Goal: Check status: Check status

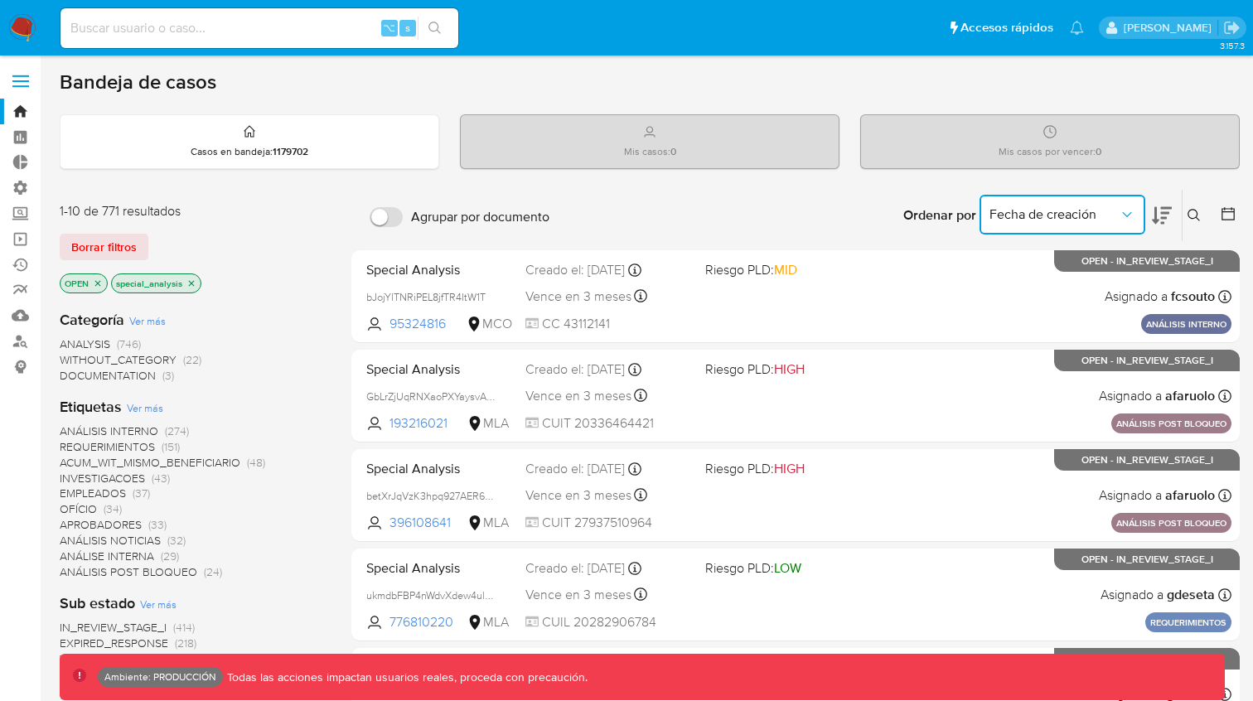
click at [1118, 222] on button "Fecha de creación" at bounding box center [1063, 215] width 166 height 40
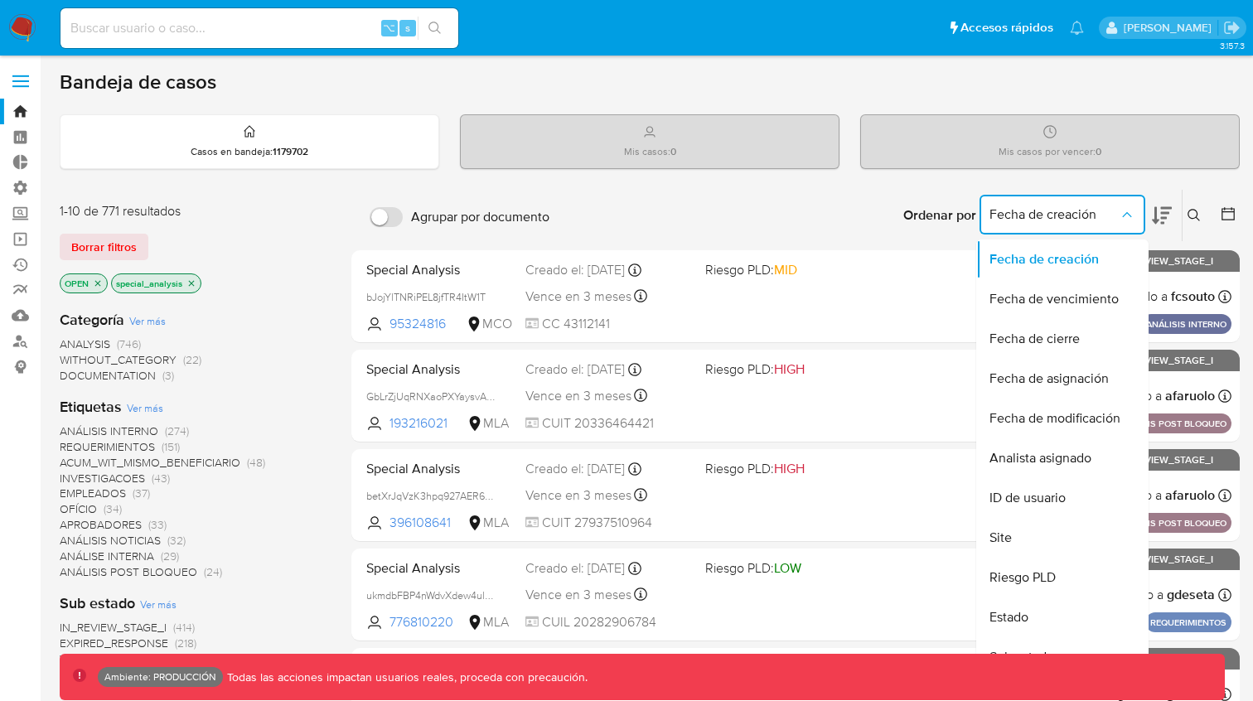
click at [1165, 220] on icon at bounding box center [1162, 216] width 20 height 20
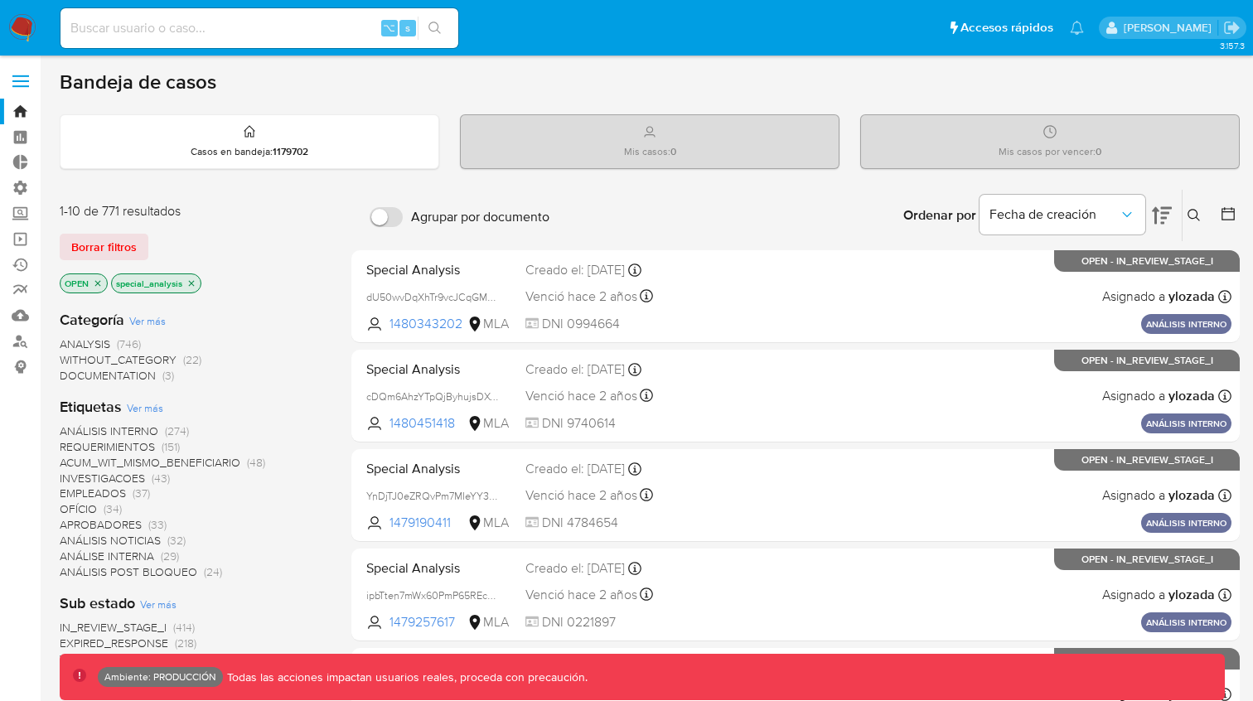
click at [1165, 220] on icon at bounding box center [1162, 216] width 20 height 20
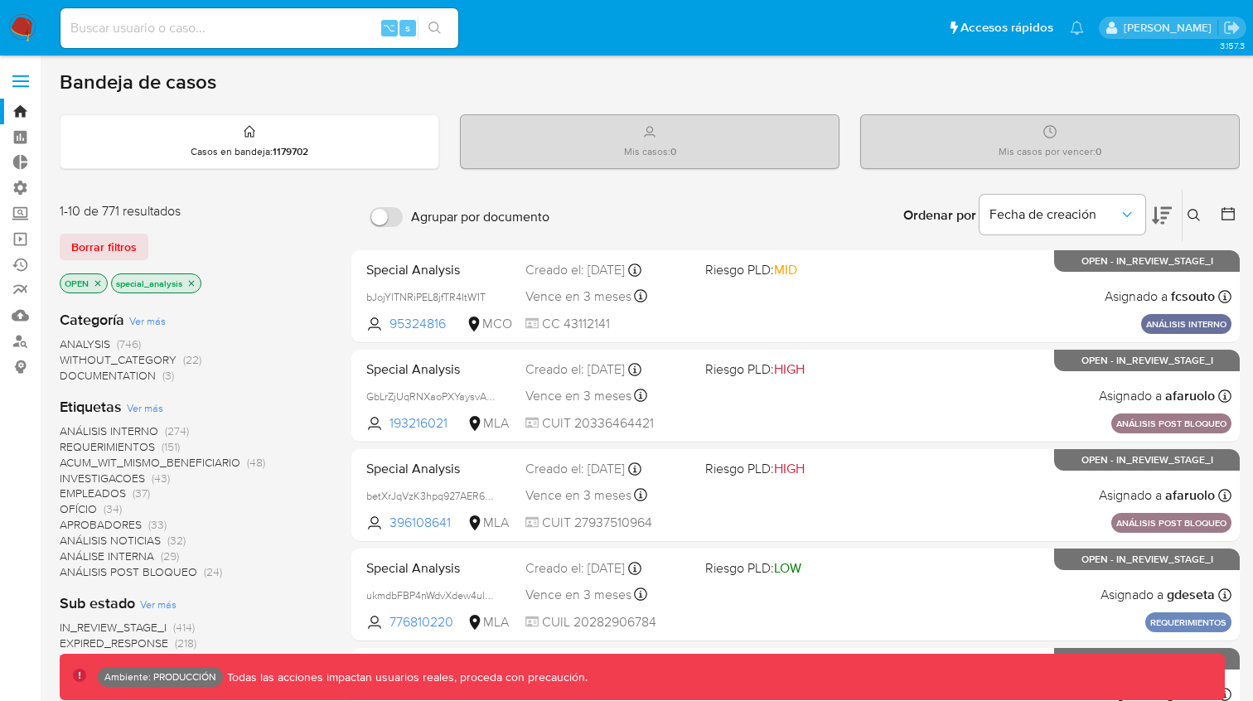
click at [1165, 220] on icon at bounding box center [1162, 216] width 20 height 20
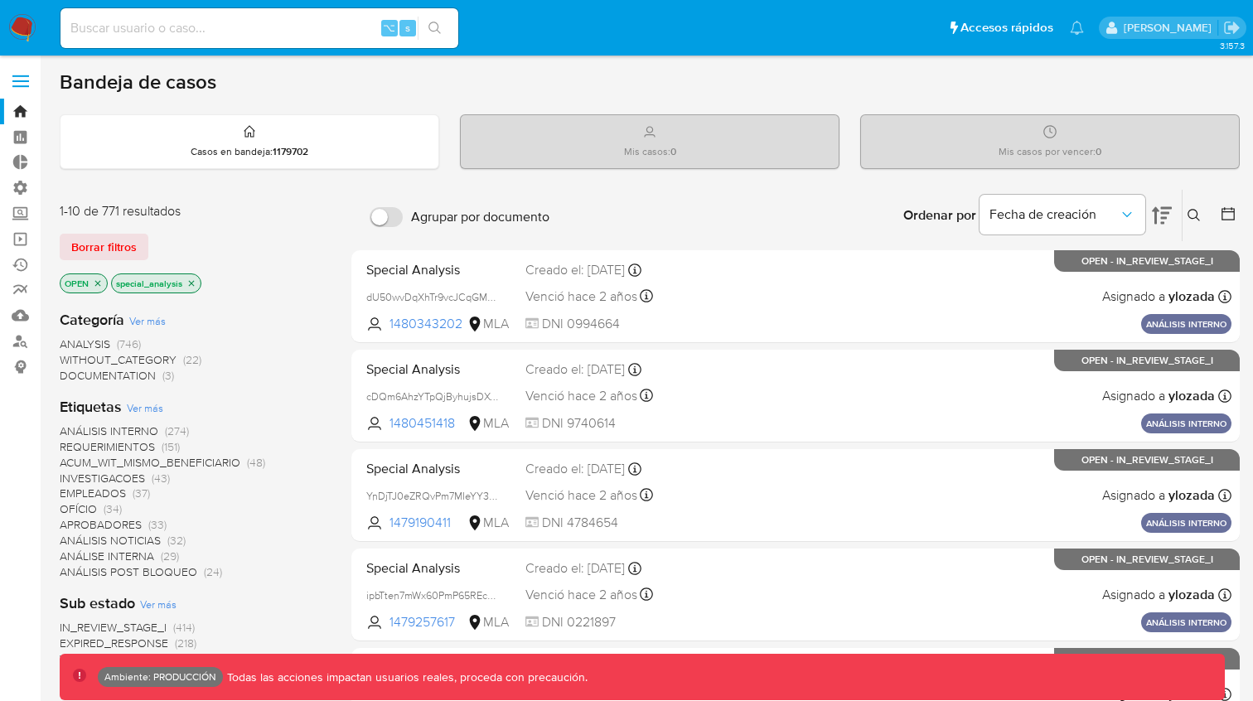
click at [1165, 220] on icon at bounding box center [1162, 216] width 20 height 20
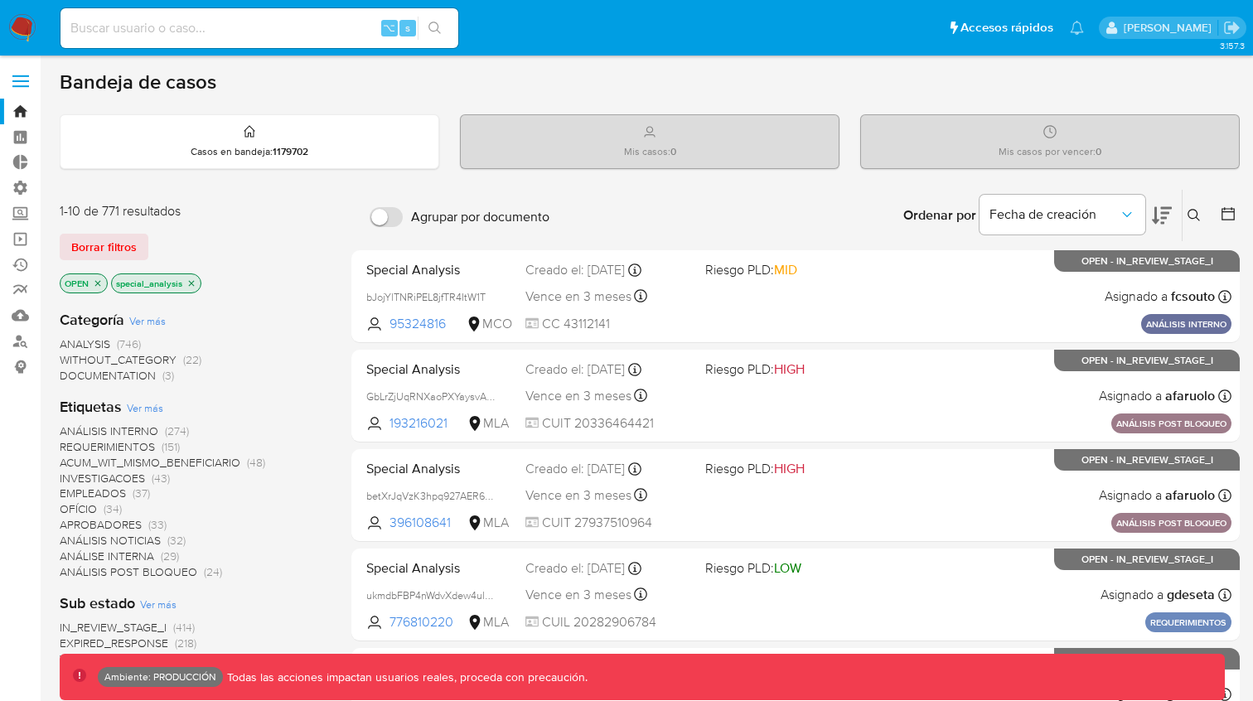
click at [1165, 220] on icon at bounding box center [1162, 216] width 20 height 20
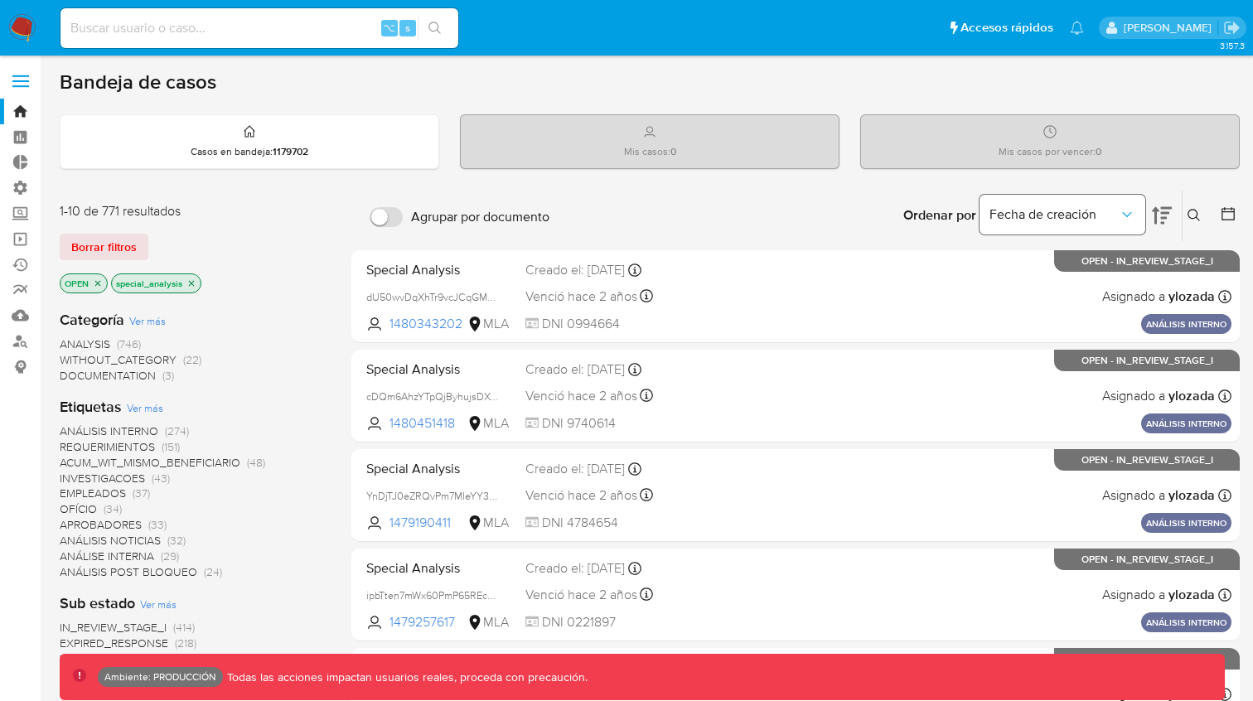
click at [1129, 214] on icon "Ordenar por" at bounding box center [1127, 214] width 17 height 17
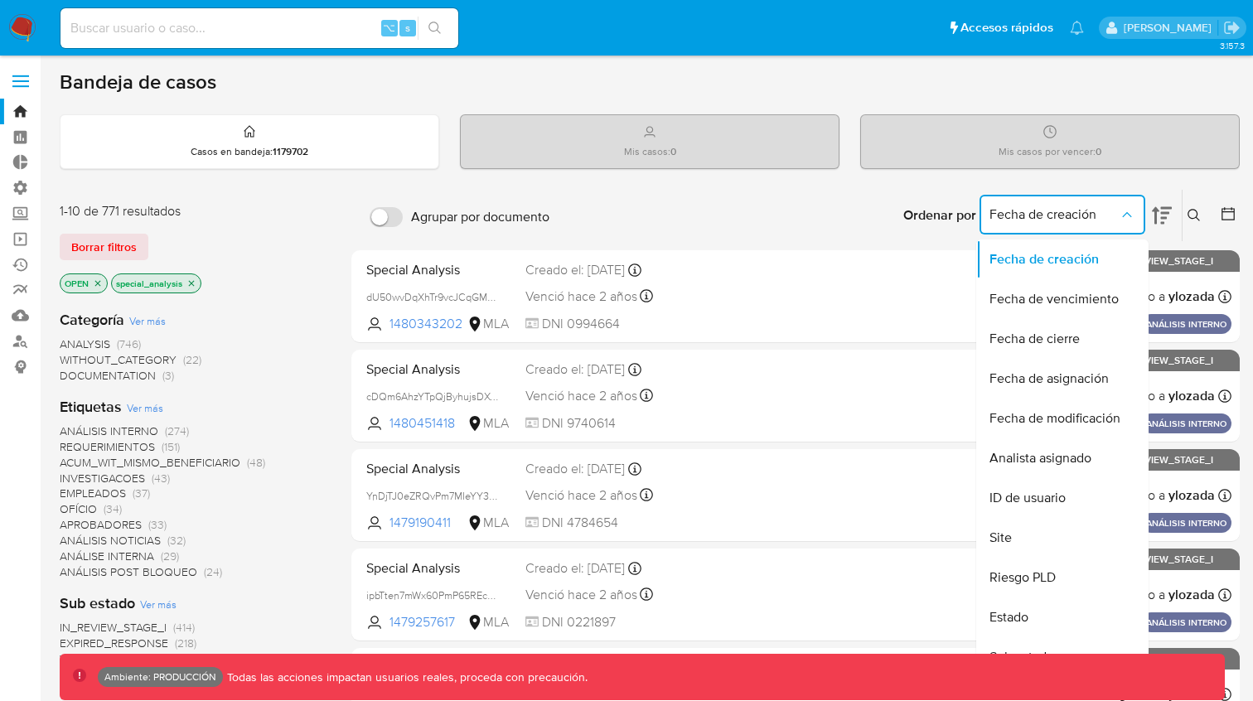
click at [1162, 211] on icon at bounding box center [1162, 216] width 20 height 20
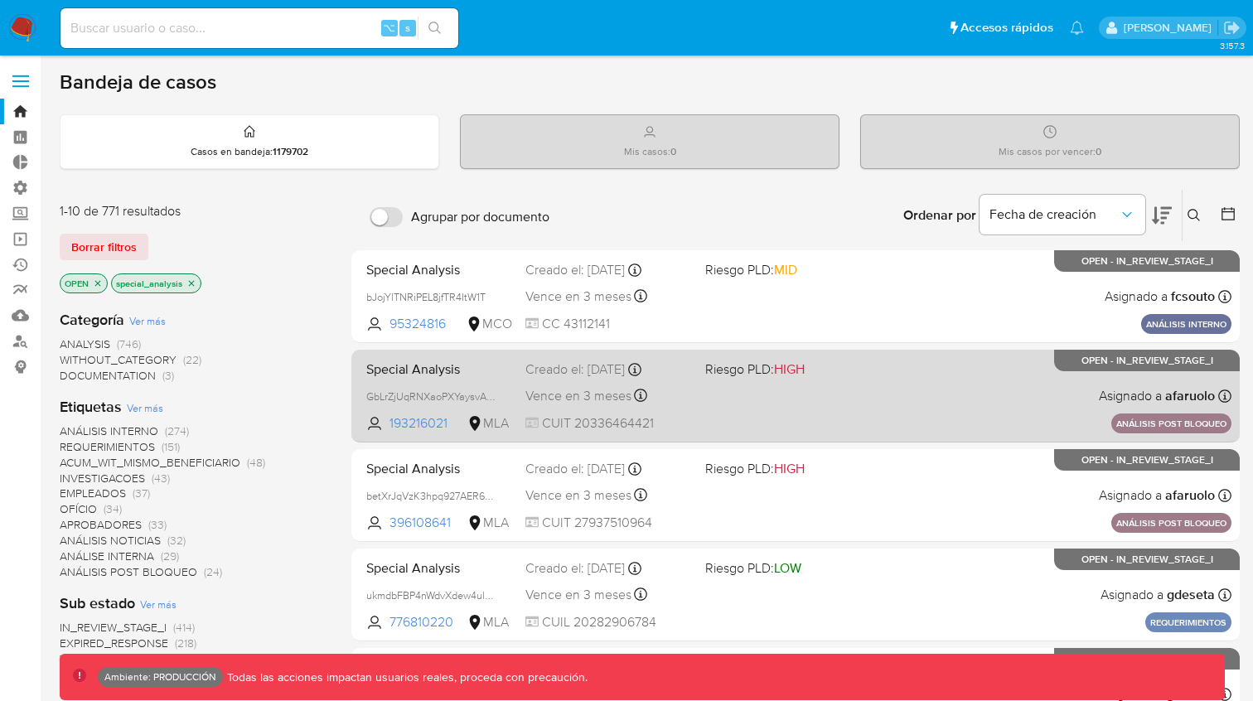
click at [468, 372] on span "Special Analysis" at bounding box center [439, 368] width 146 height 22
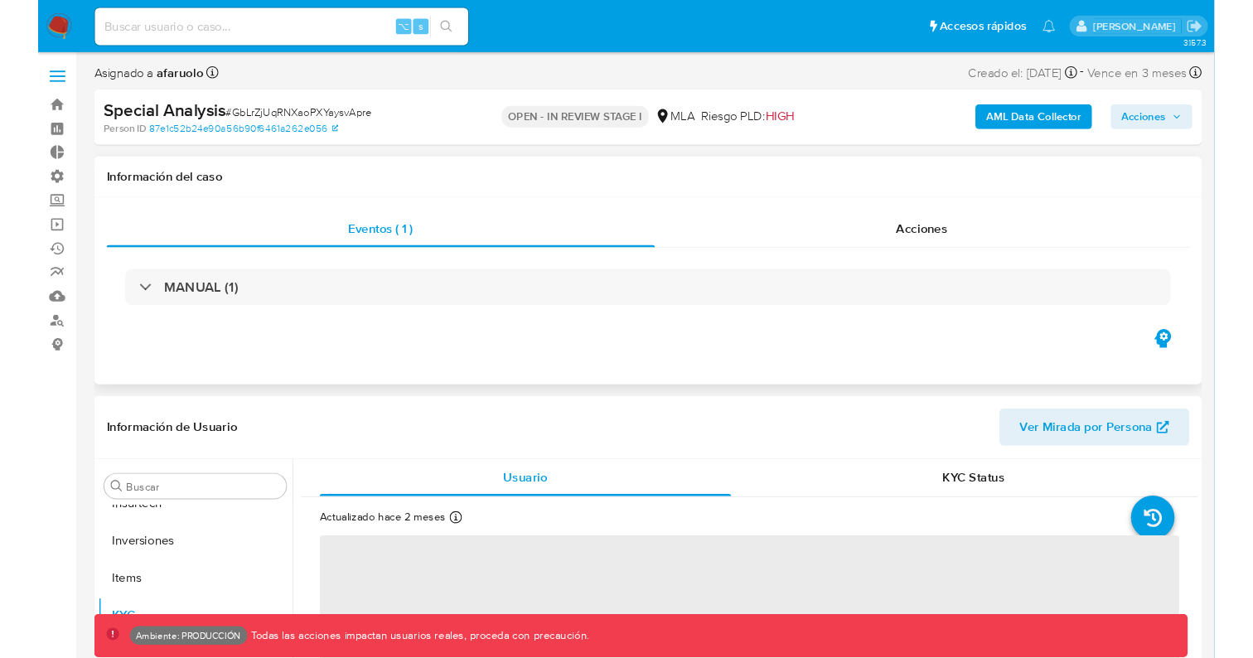
scroll to position [780, 0]
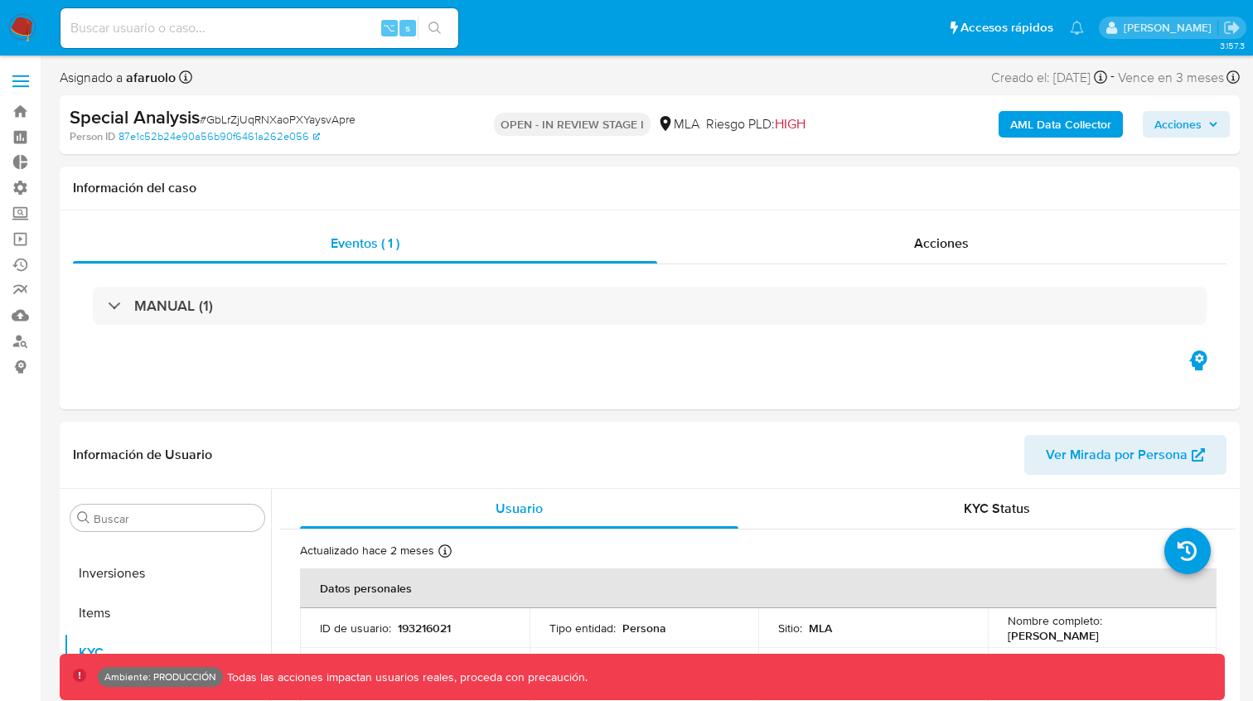
select select "10"
click at [1063, 128] on b "AML Data Collector" at bounding box center [1060, 124] width 101 height 27
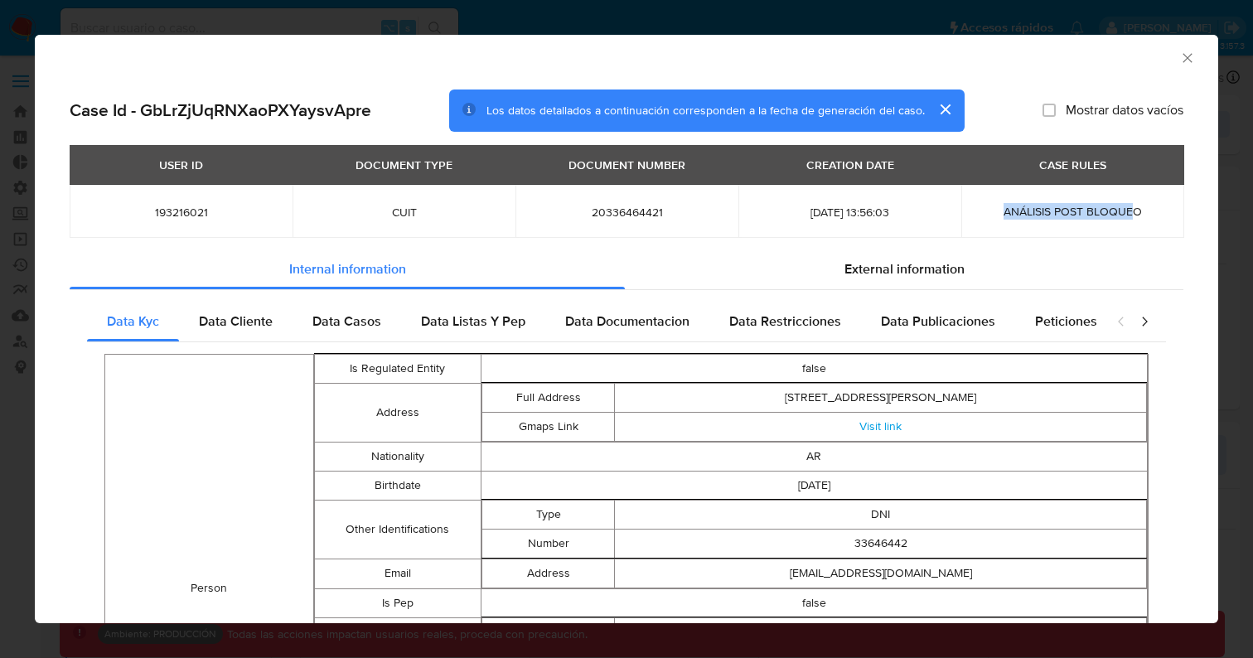
drag, startPoint x: 1006, startPoint y: 214, endPoint x: 1135, endPoint y: 214, distance: 128.5
click at [1135, 214] on span "ANÁLISIS POST BLOQUEO" at bounding box center [1073, 211] width 138 height 17
click at [1157, 210] on div "ANÁLISIS POST BLOQUEO" at bounding box center [1072, 211] width 183 height 15
drag, startPoint x: 1157, startPoint y: 210, endPoint x: 137, endPoint y: 208, distance: 1020.4
click at [137, 208] on tr "193216021 CUIT 20336464421 [DATE] 13:56:03 ANÁLISIS POST BLOQUEO" at bounding box center [627, 211] width 1115 height 53
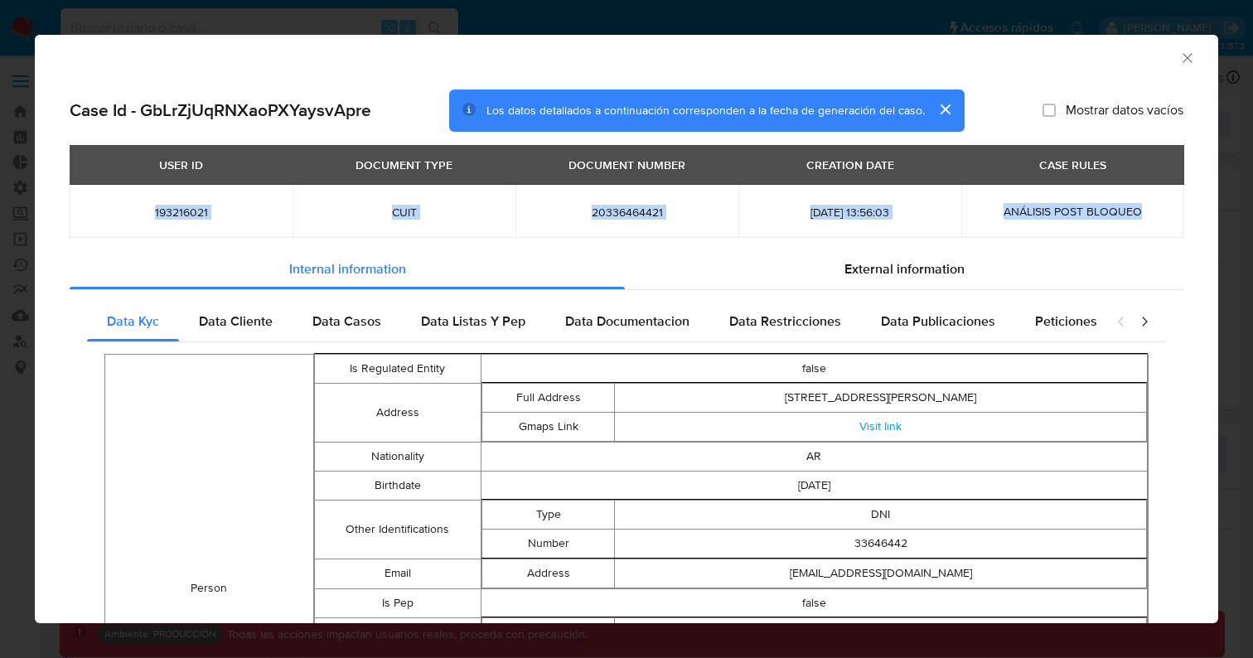
click at [1012, 211] on span "ANÁLISIS POST BLOQUEO" at bounding box center [1073, 211] width 138 height 17
drag, startPoint x: 1003, startPoint y: 211, endPoint x: 1135, endPoint y: 209, distance: 131.8
click at [1135, 209] on div "ANÁLISIS POST BLOQUEO" at bounding box center [1072, 211] width 183 height 15
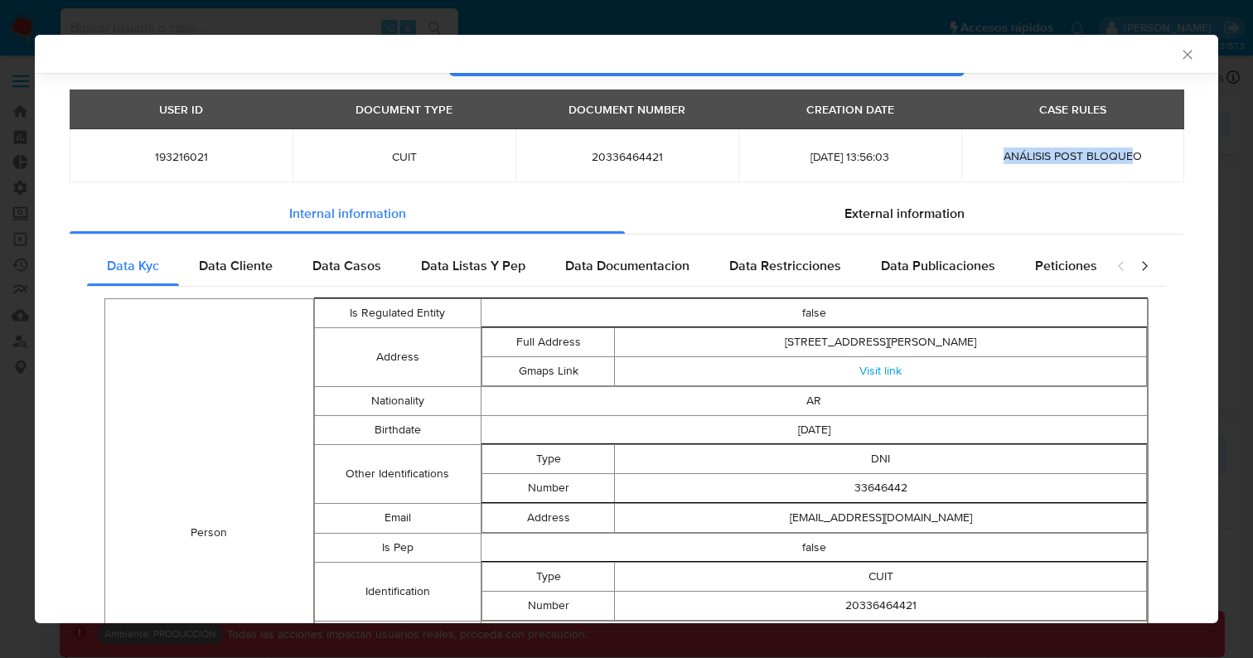
scroll to position [50, 0]
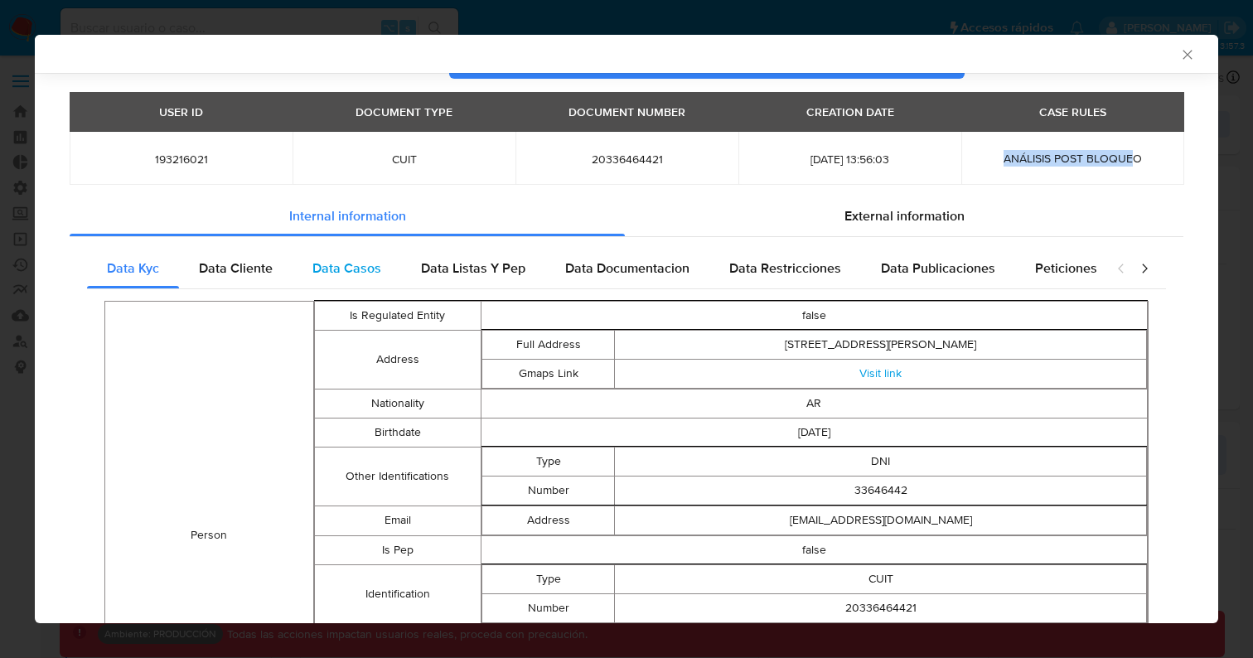
click at [314, 274] on span "Data Casos" at bounding box center [347, 268] width 69 height 19
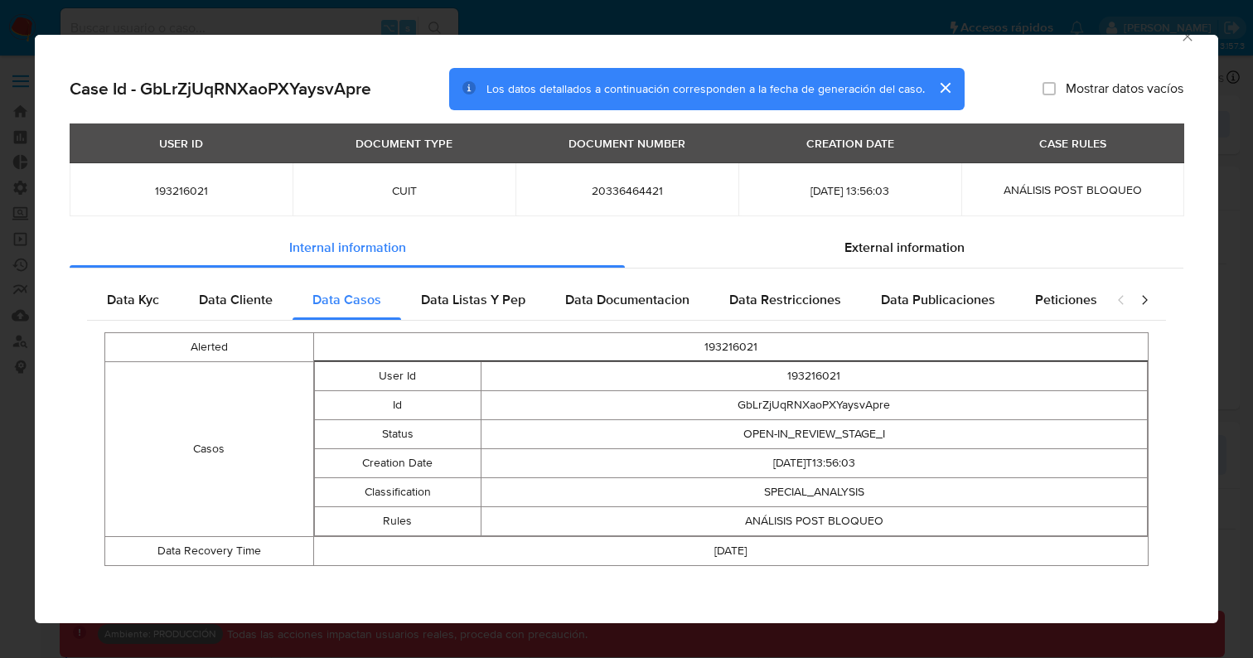
click at [389, 525] on td "Rules" at bounding box center [397, 520] width 167 height 29
drag, startPoint x: 749, startPoint y: 523, endPoint x: 918, endPoint y: 523, distance: 169.1
click at [918, 523] on td "ANÁLISIS POST BLOQUEO" at bounding box center [814, 520] width 666 height 29
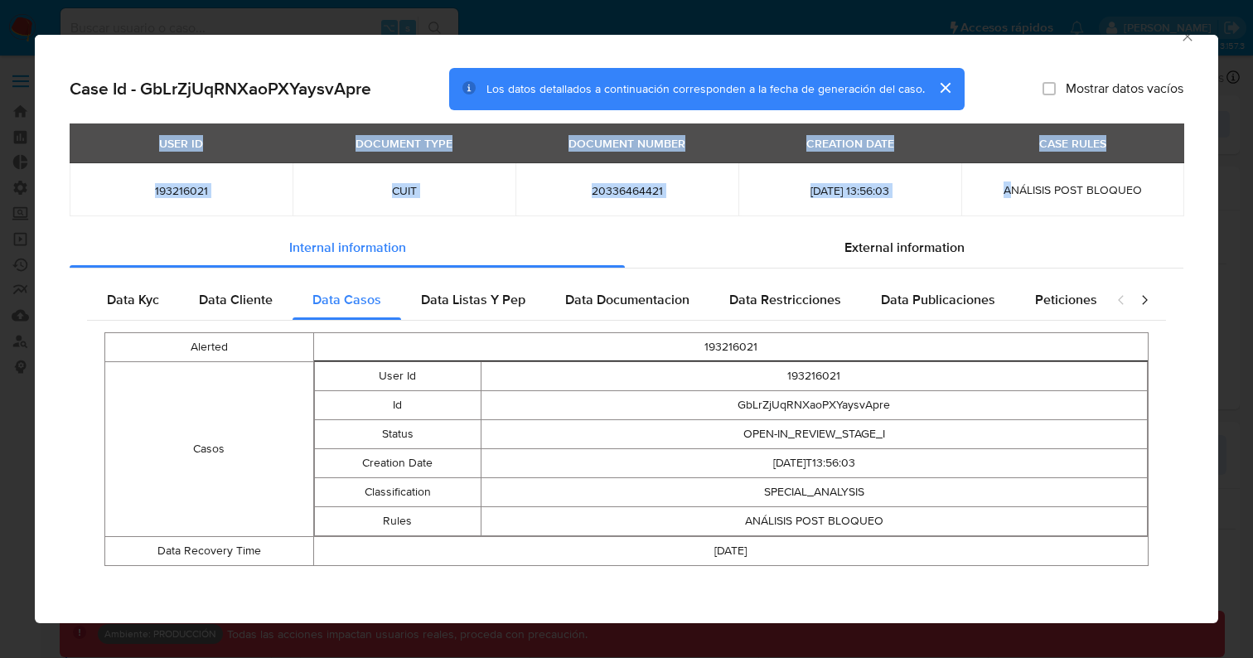
drag, startPoint x: 1011, startPoint y: 188, endPoint x: 1185, endPoint y: 188, distance: 174.1
click at [1185, 188] on div "Case Id - GbLrZjUqRNXaoPXYaysvApre Los datos detallados a continuación correspo…" at bounding box center [627, 339] width 1184 height 569
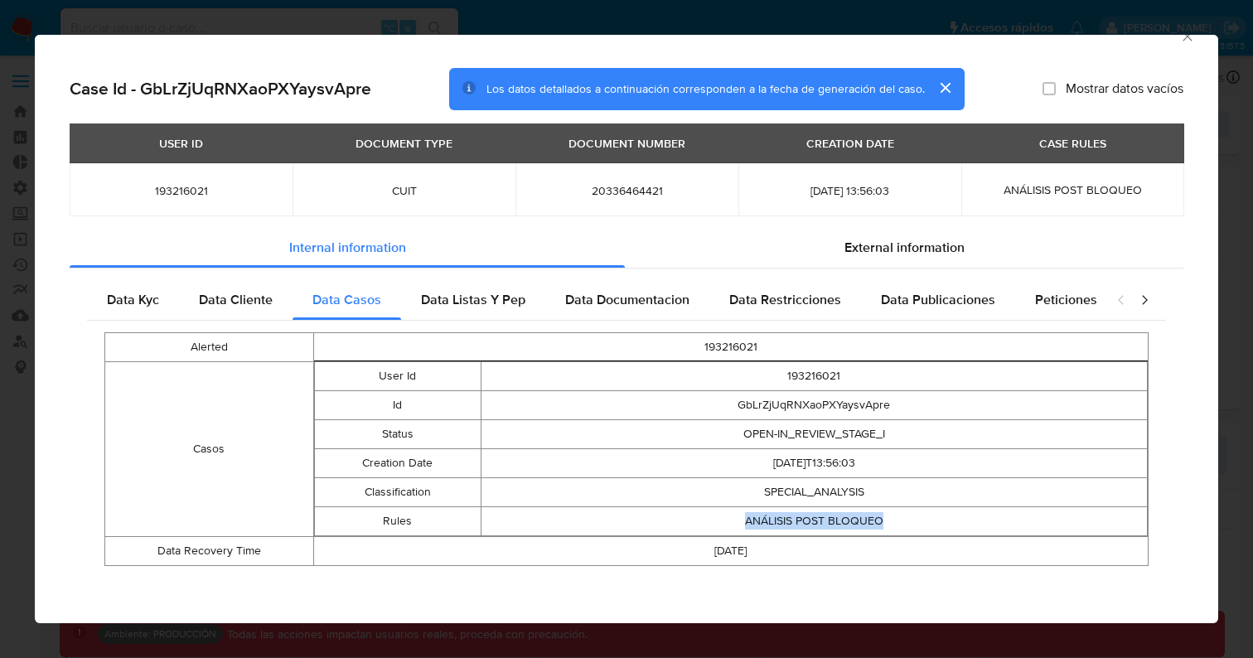
drag, startPoint x: 738, startPoint y: 522, endPoint x: 906, endPoint y: 522, distance: 168.3
click at [906, 522] on td "ANÁLISIS POST BLOQUEO" at bounding box center [814, 520] width 666 height 29
drag, startPoint x: 1007, startPoint y: 189, endPoint x: 1143, endPoint y: 192, distance: 136.0
click at [1143, 192] on div "ANÁLISIS POST BLOQUEO" at bounding box center [1072, 189] width 183 height 15
drag, startPoint x: 743, startPoint y: 516, endPoint x: 923, endPoint y: 517, distance: 180.7
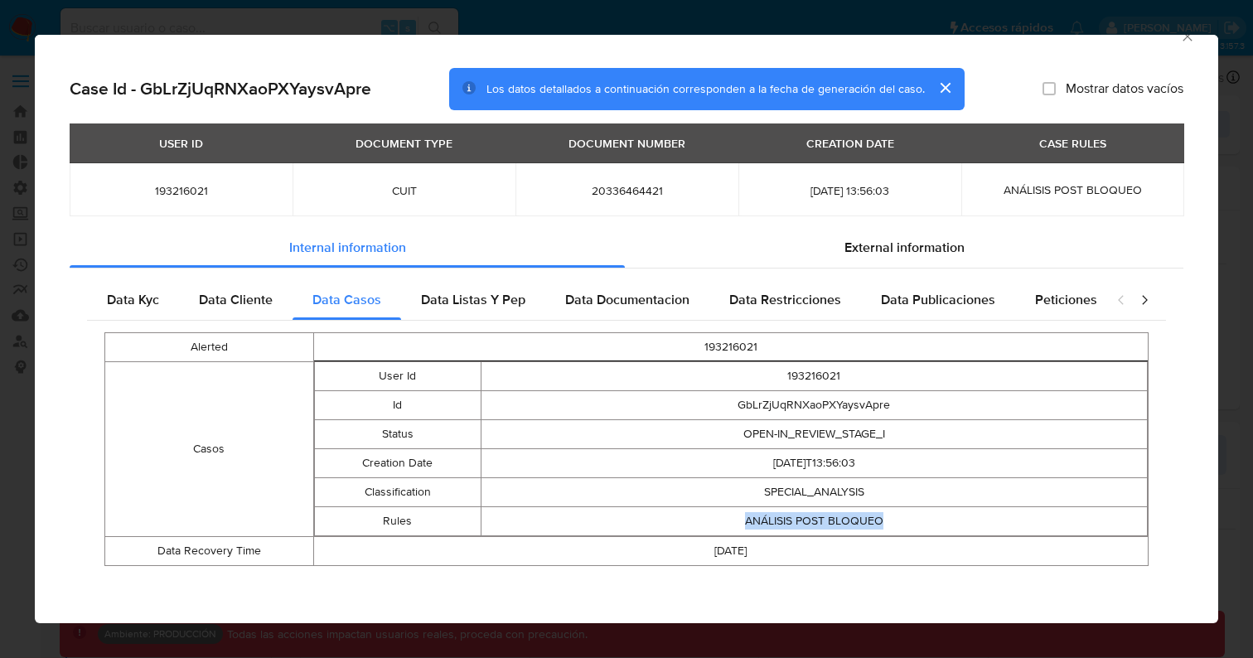
click at [923, 517] on td "ANÁLISIS POST BLOQUEO" at bounding box center [814, 520] width 666 height 29
drag, startPoint x: 1007, startPoint y: 195, endPoint x: 1133, endPoint y: 195, distance: 126.0
click at [1133, 195] on span "ANÁLISIS POST BLOQUEO" at bounding box center [1073, 190] width 138 height 17
click at [371, 494] on td "Classification" at bounding box center [397, 491] width 167 height 29
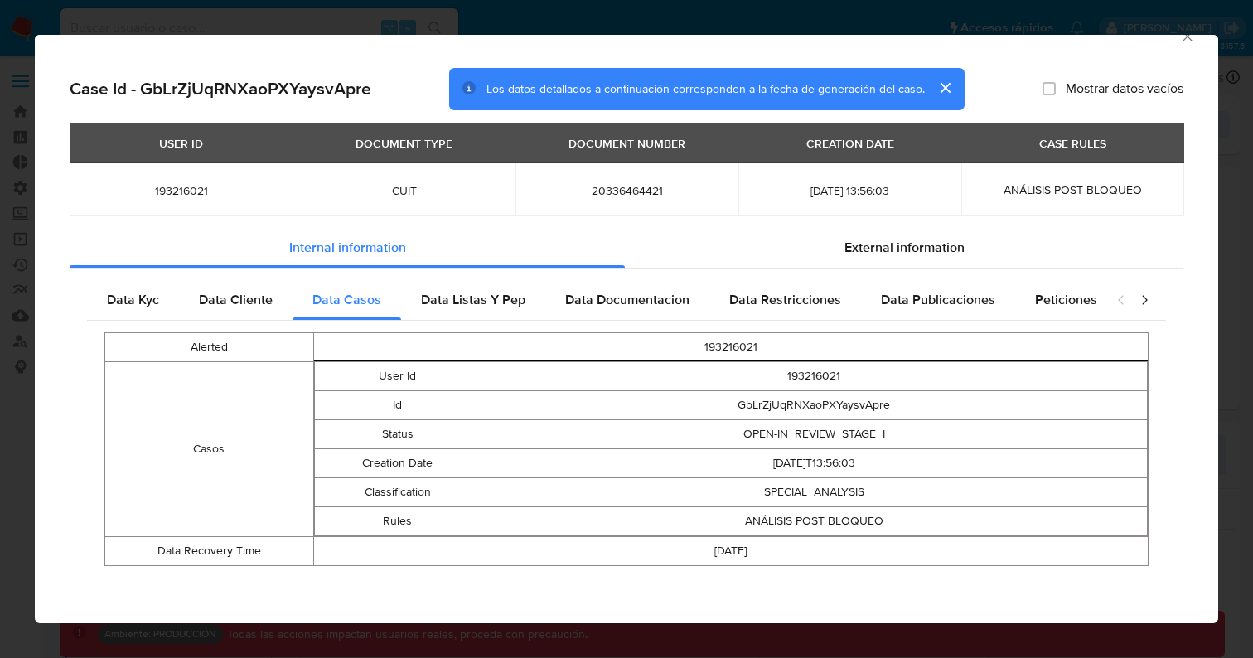
click at [389, 429] on td "Status" at bounding box center [397, 433] width 167 height 29
